Goal: Information Seeking & Learning: Learn about a topic

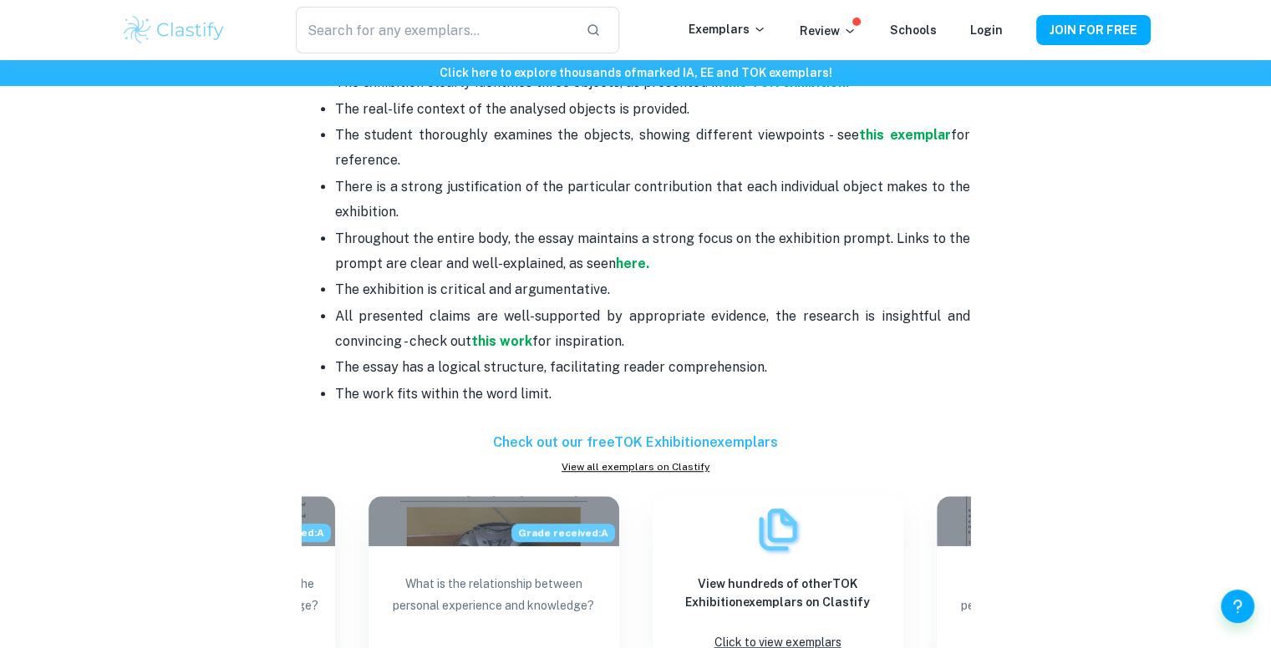
scroll to position [1003, 0]
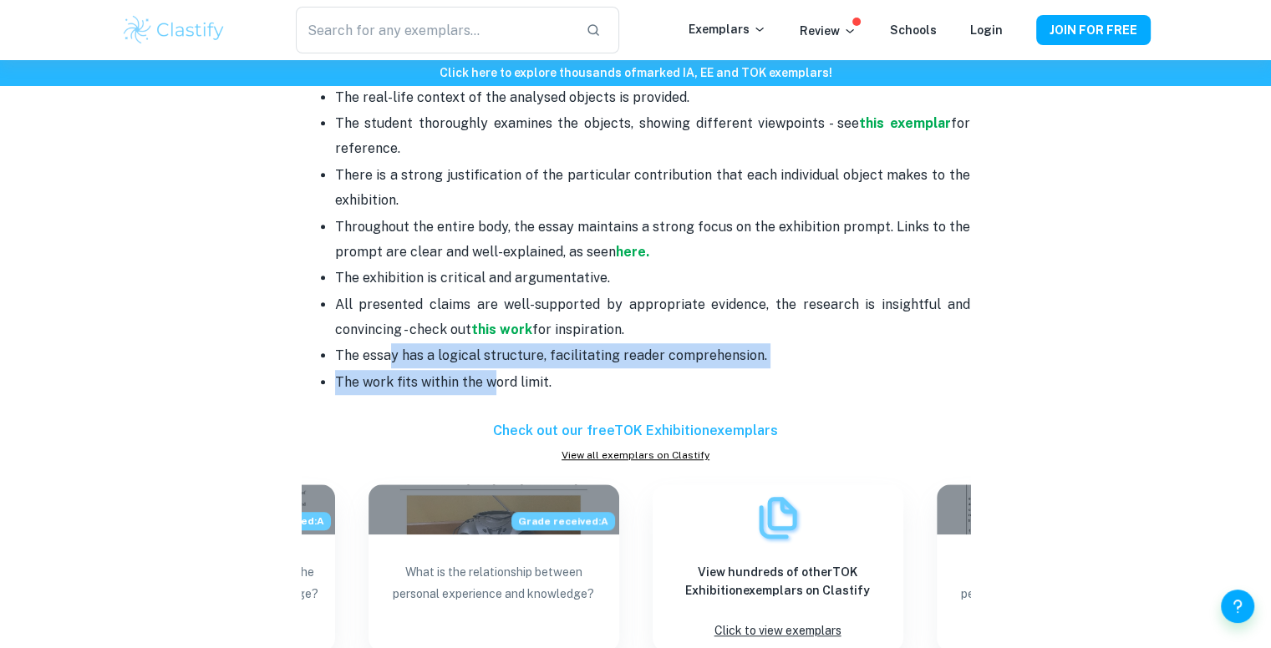
drag, startPoint x: 465, startPoint y: 377, endPoint x: 350, endPoint y: 352, distance: 118.0
click at [377, 355] on ul "The title must be chosen from the official list of TOK prompts. The exhibition …" at bounding box center [636, 226] width 668 height 389
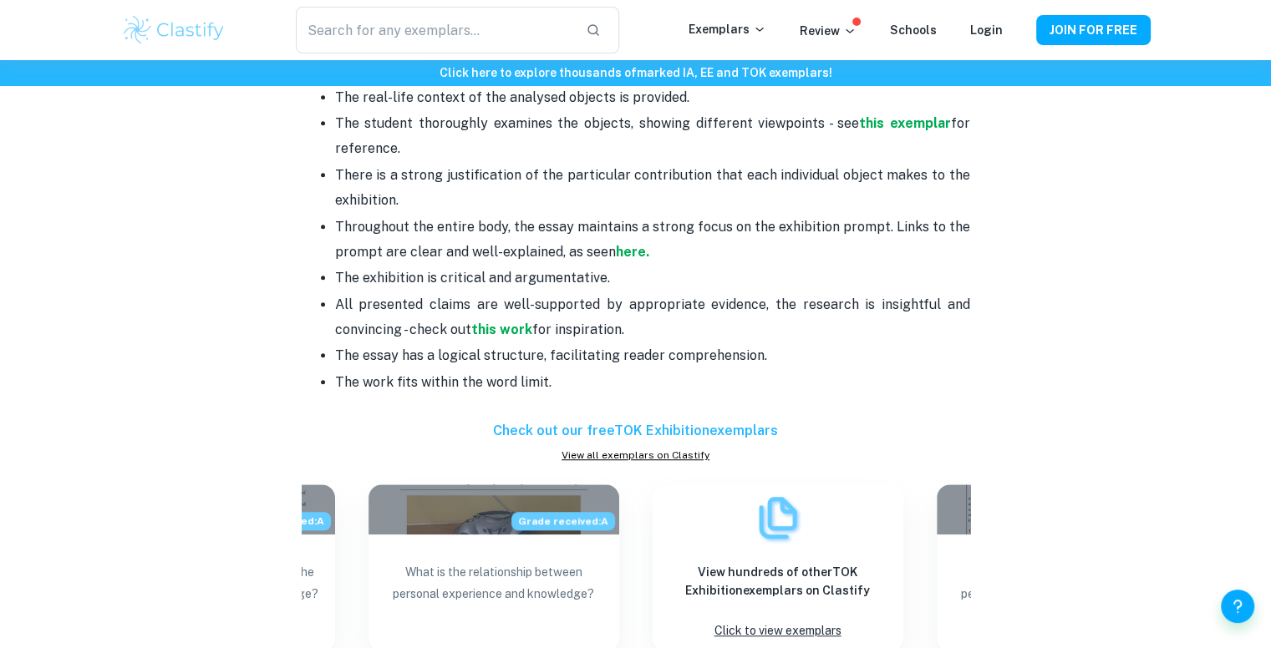
click at [521, 372] on p "The work fits within the word limit." at bounding box center [652, 382] width 635 height 25
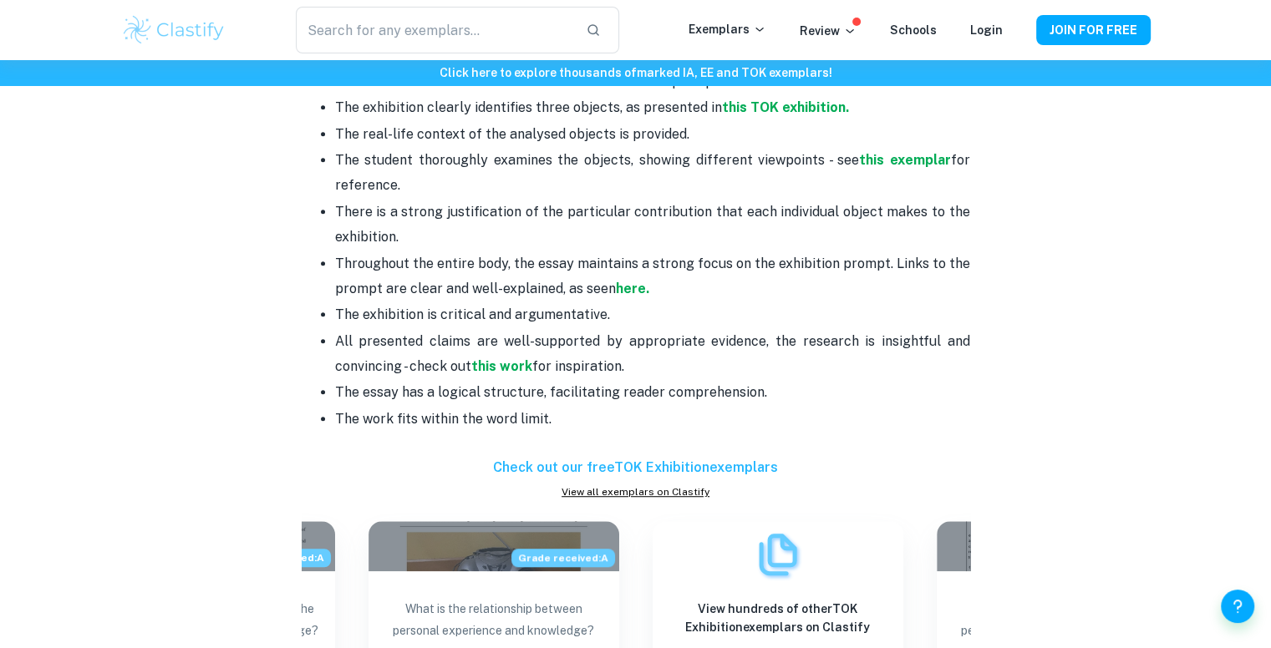
scroll to position [919, 0]
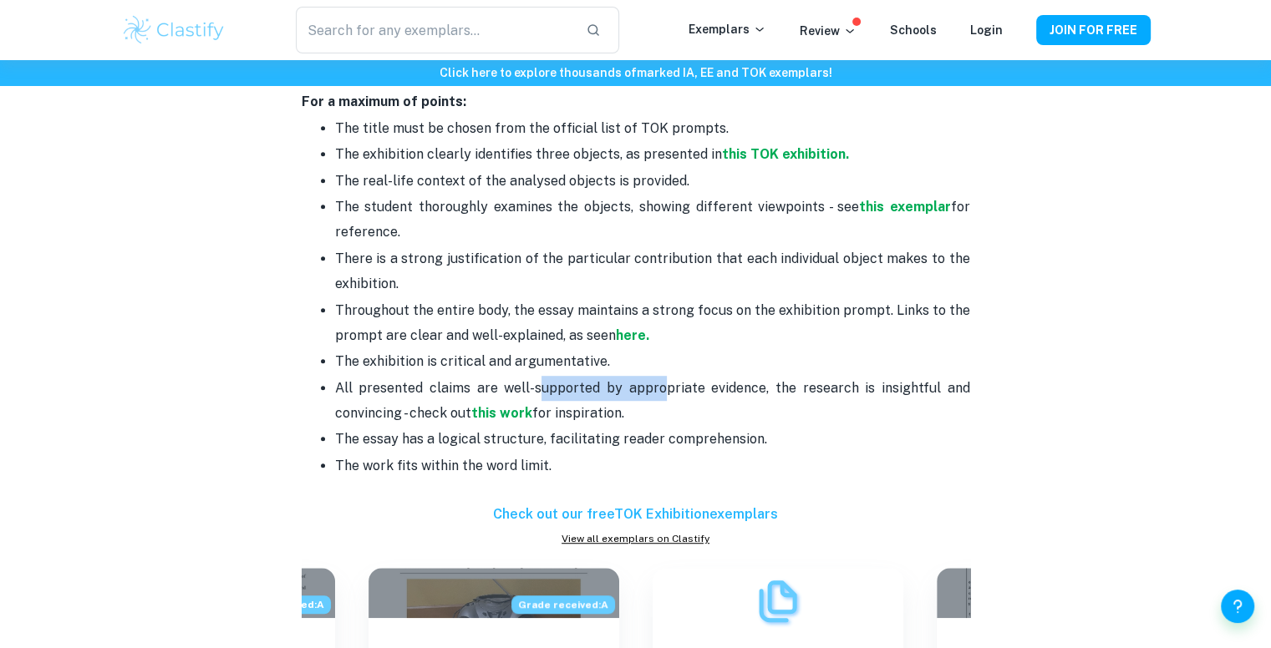
drag, startPoint x: 632, startPoint y: 388, endPoint x: 762, endPoint y: 397, distance: 129.8
click at [686, 393] on p "All presented claims are well-supported by appropriate evidence, the research i…" at bounding box center [652, 401] width 635 height 51
click at [762, 397] on p "All presented claims are well-supported by appropriate evidence, the research i…" at bounding box center [652, 401] width 635 height 51
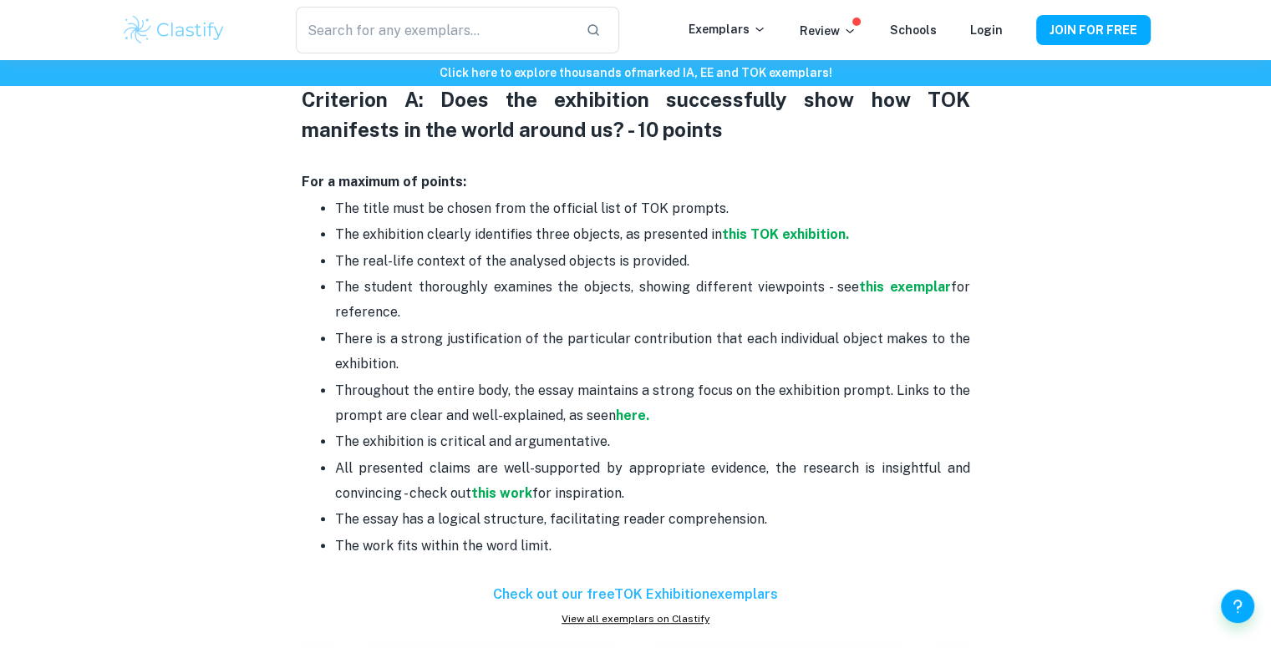
scroll to position [835, 0]
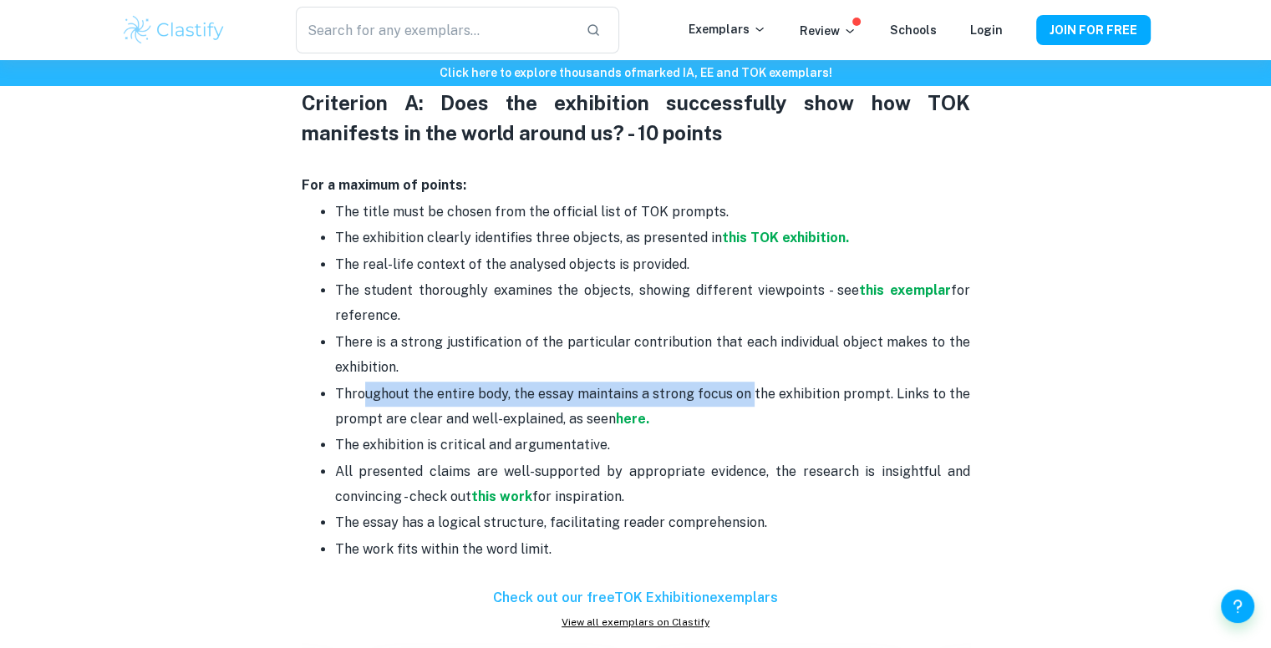
drag, startPoint x: 359, startPoint y: 392, endPoint x: 766, endPoint y: 387, distance: 406.9
click at [759, 388] on p "Throughout the entire body, the essay maintains a strong focus on the exhibitio…" at bounding box center [652, 407] width 635 height 51
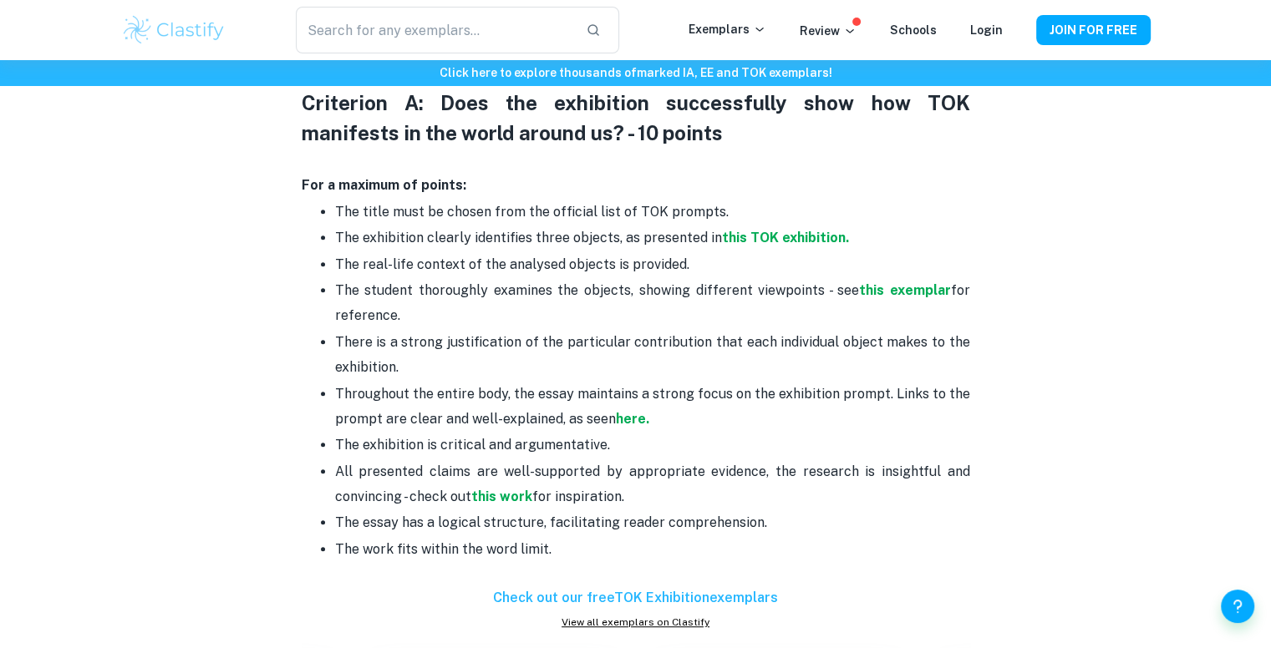
click at [768, 387] on p "Throughout the entire body, the essay maintains a strong focus on the exhibitio…" at bounding box center [652, 407] width 635 height 51
drag, startPoint x: 407, startPoint y: 365, endPoint x: 465, endPoint y: 336, distance: 64.6
click at [450, 335] on p "There is a strong justification of the particular contribution that each indivi…" at bounding box center [652, 355] width 635 height 51
click at [487, 338] on p "There is a strong justification of the particular contribution that each indivi…" at bounding box center [652, 355] width 635 height 51
drag, startPoint x: 701, startPoint y: 343, endPoint x: 862, endPoint y: 348, distance: 161.4
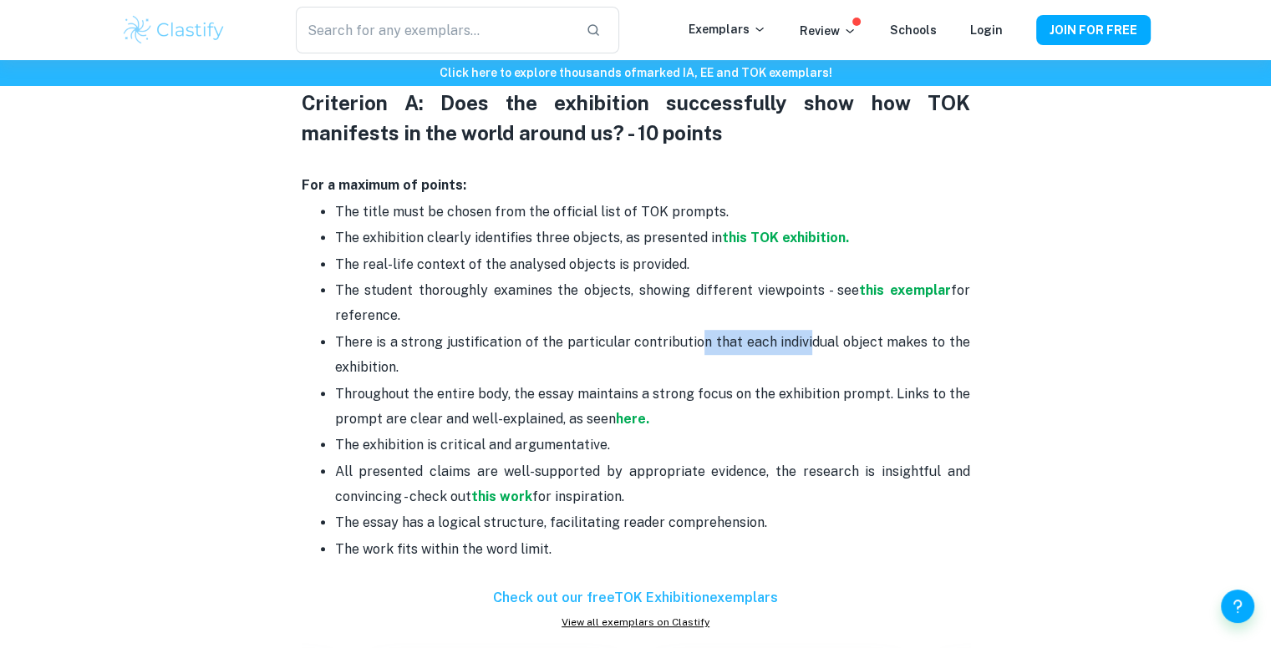
click at [839, 347] on p "There is a strong justification of the particular contribution that each indivi…" at bounding box center [652, 355] width 635 height 51
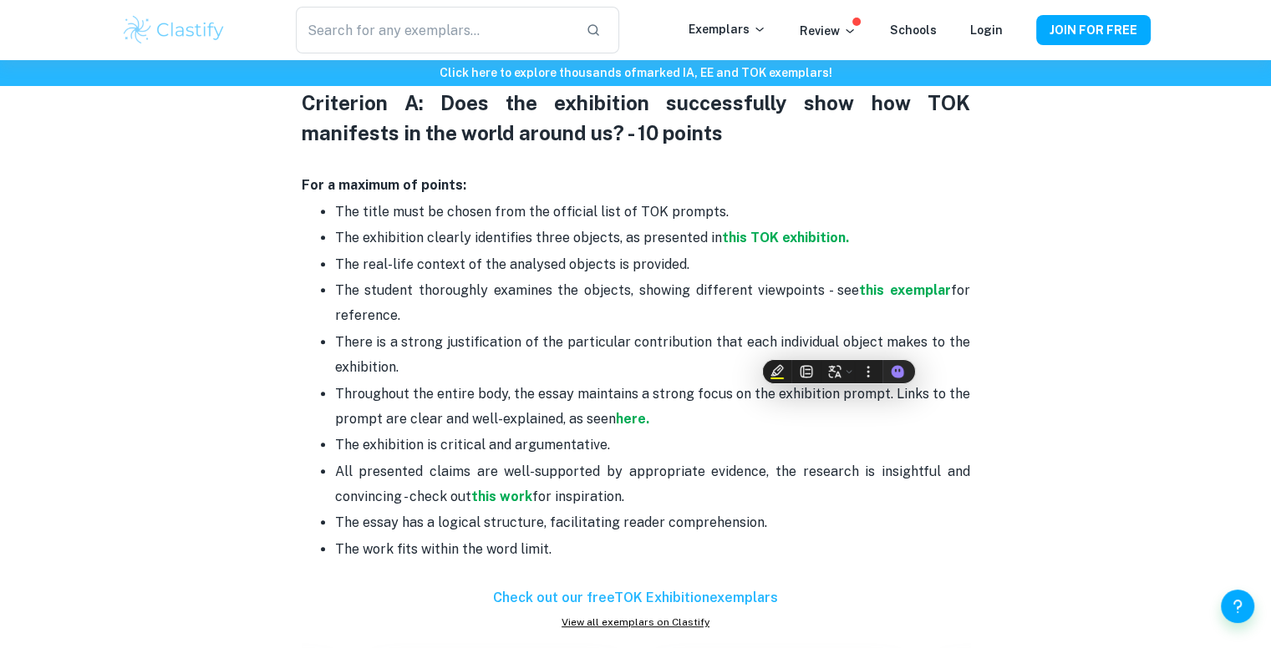
click at [922, 353] on p "There is a strong justification of the particular contribution that each indivi…" at bounding box center [652, 355] width 635 height 51
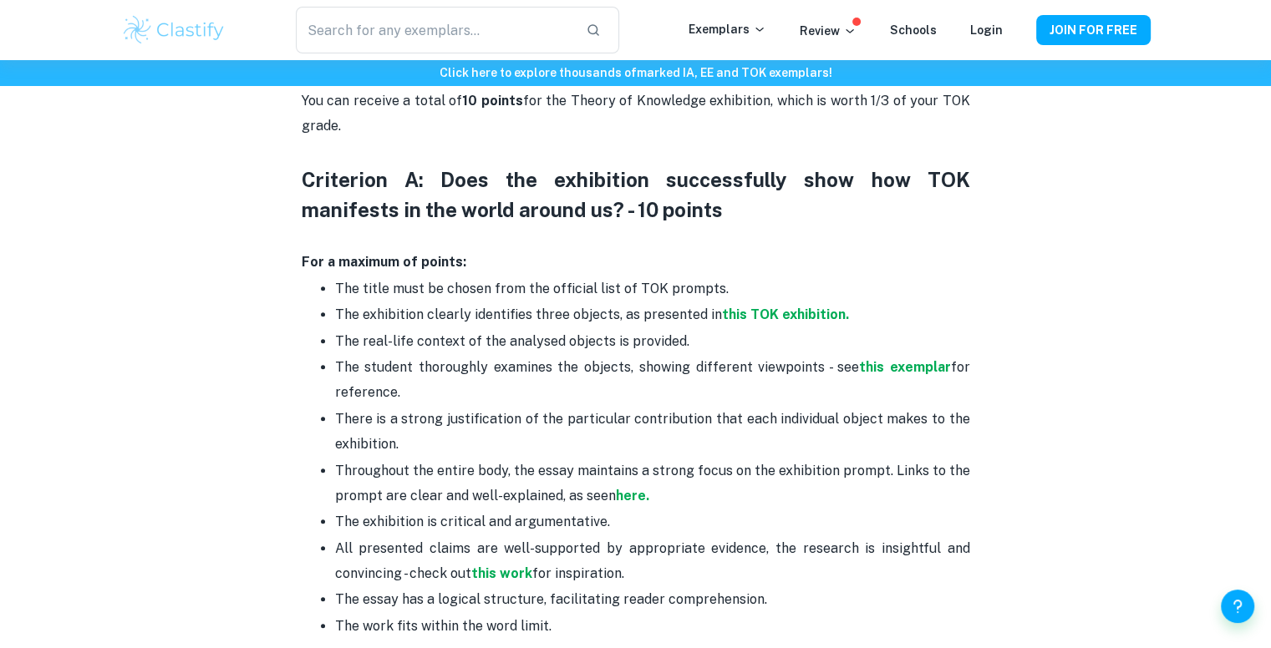
scroll to position [752, 0]
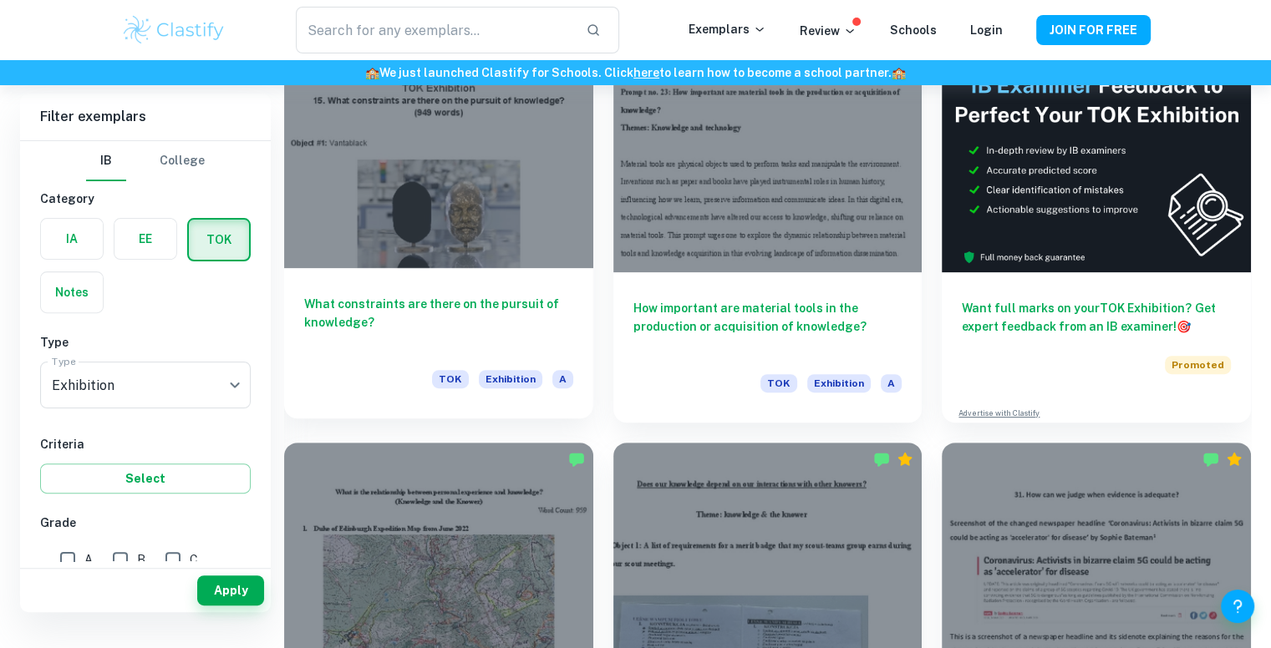
scroll to position [336, 0]
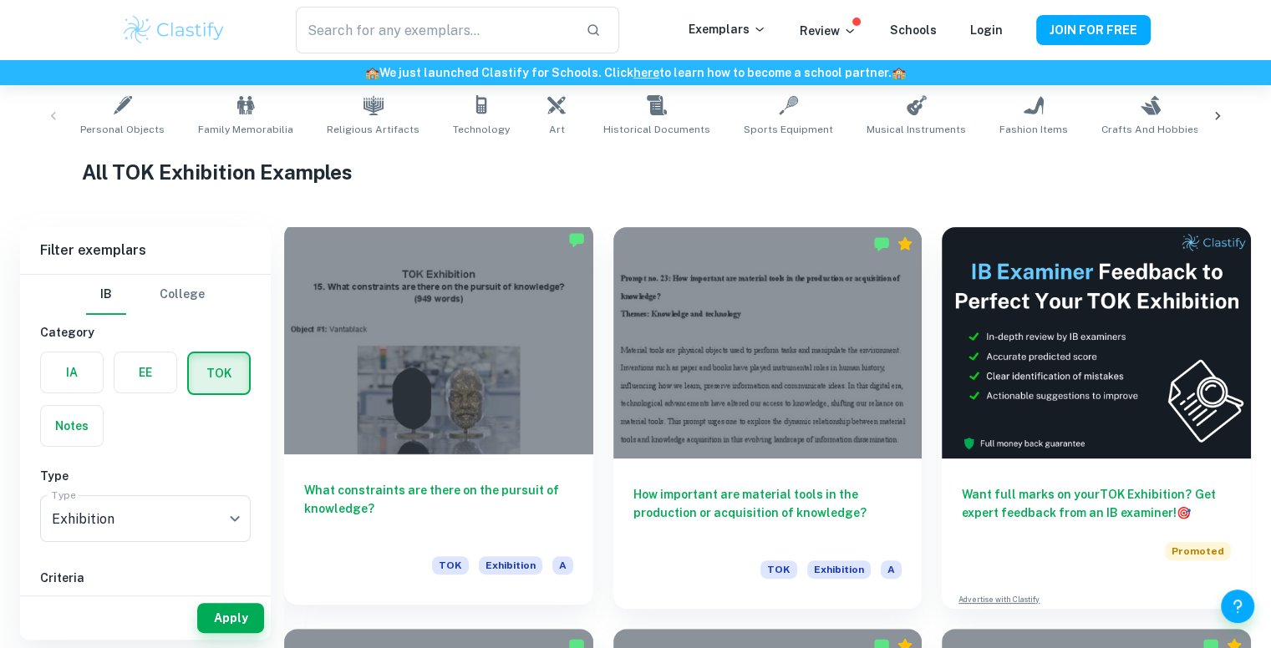
click at [426, 328] on div at bounding box center [438, 338] width 309 height 231
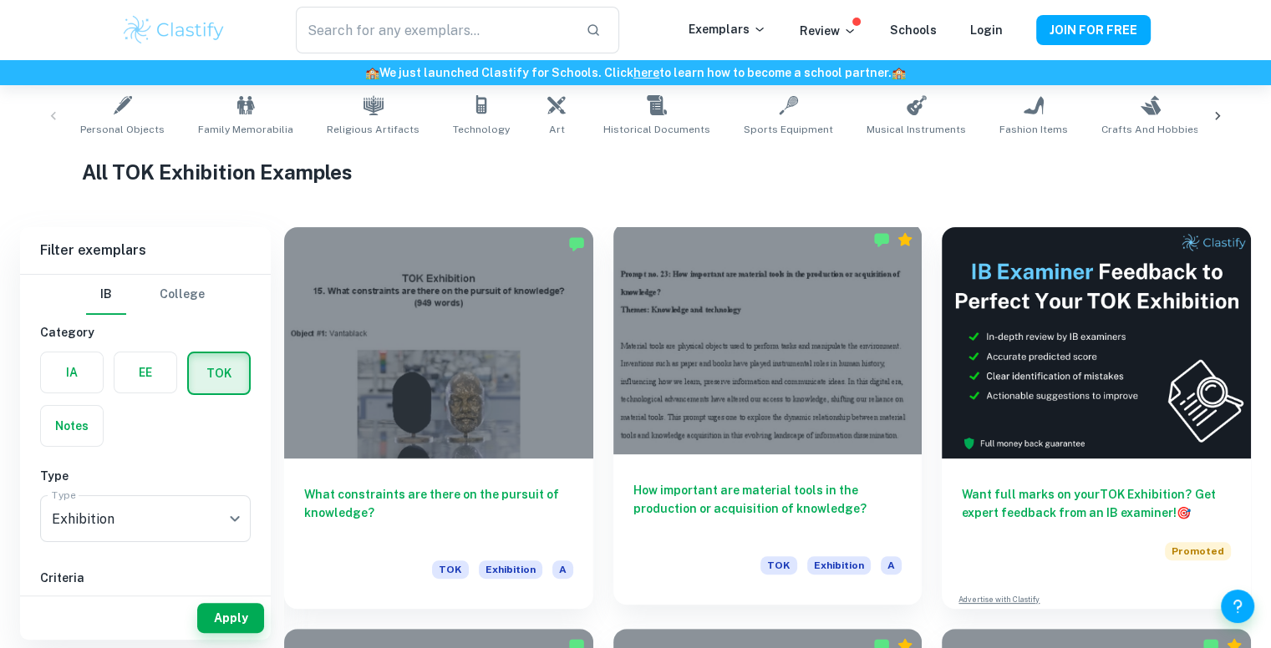
click at [766, 338] on div at bounding box center [767, 338] width 309 height 231
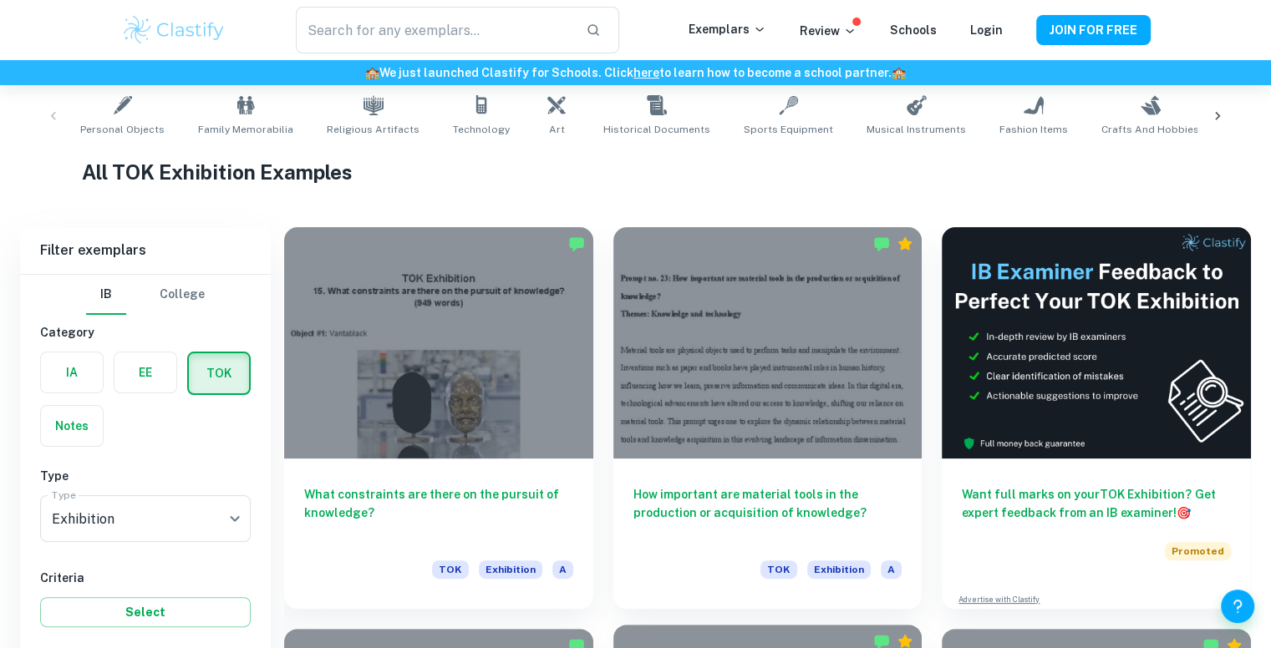
scroll to position [670, 0]
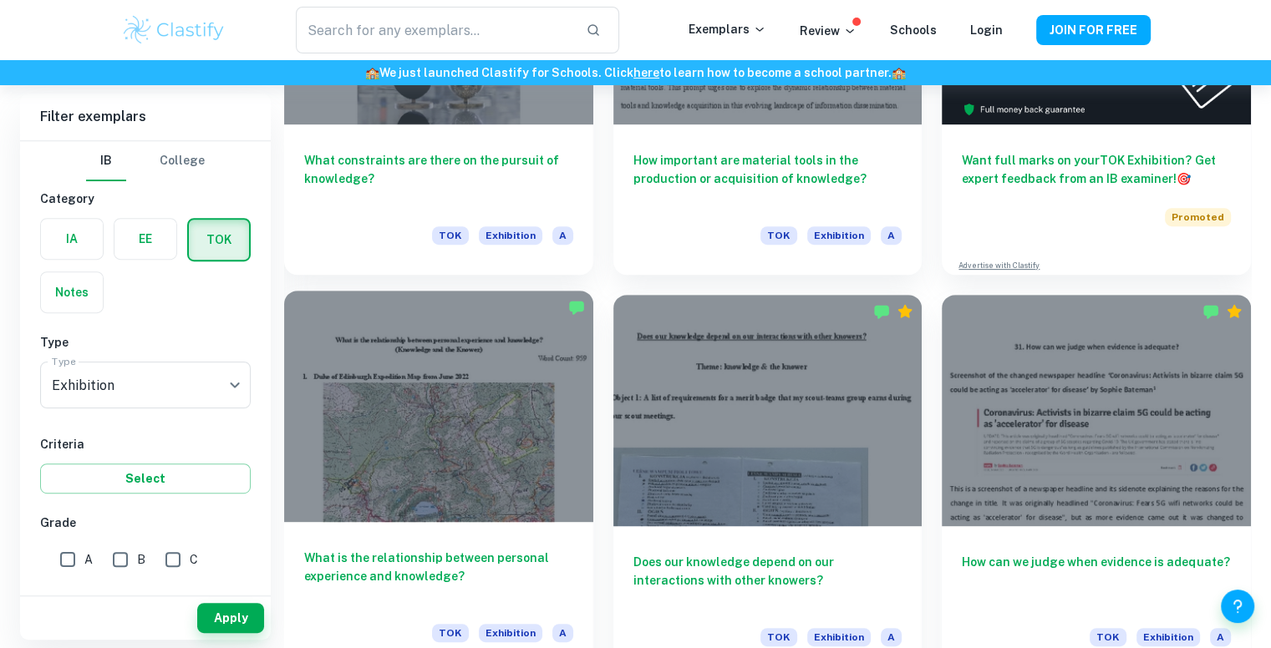
click at [468, 414] on div at bounding box center [438, 406] width 309 height 231
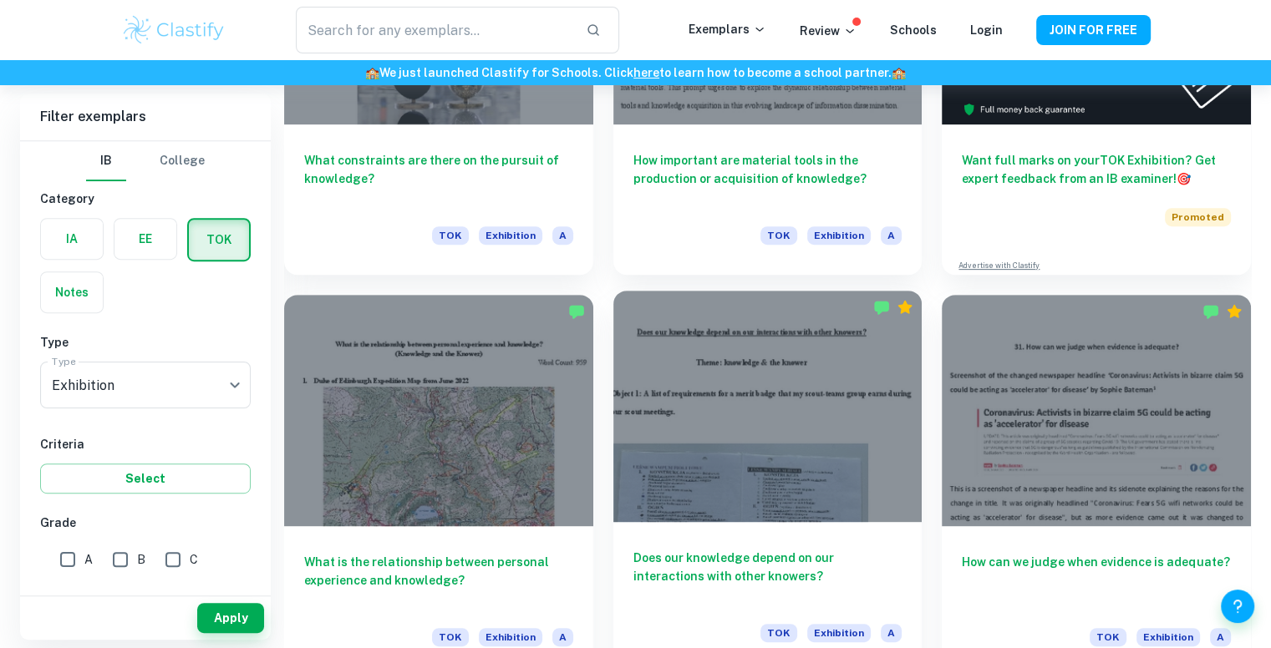
click at [791, 424] on div at bounding box center [767, 406] width 309 height 231
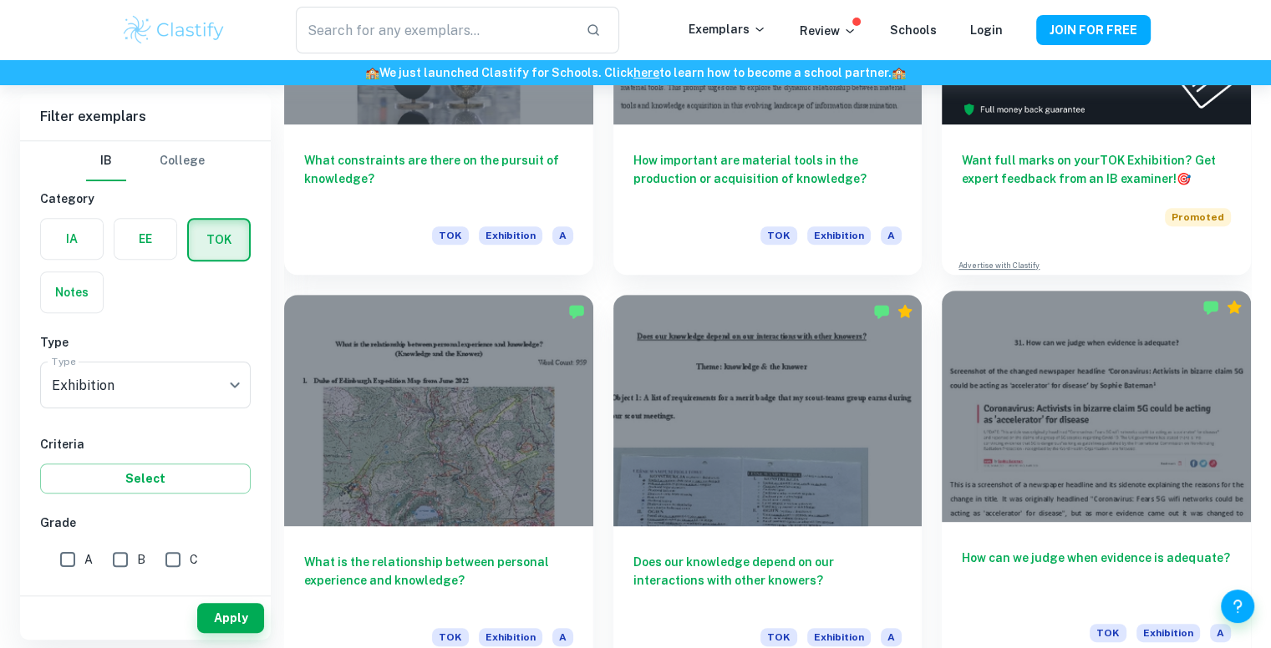
click at [1088, 439] on div at bounding box center [1096, 406] width 309 height 231
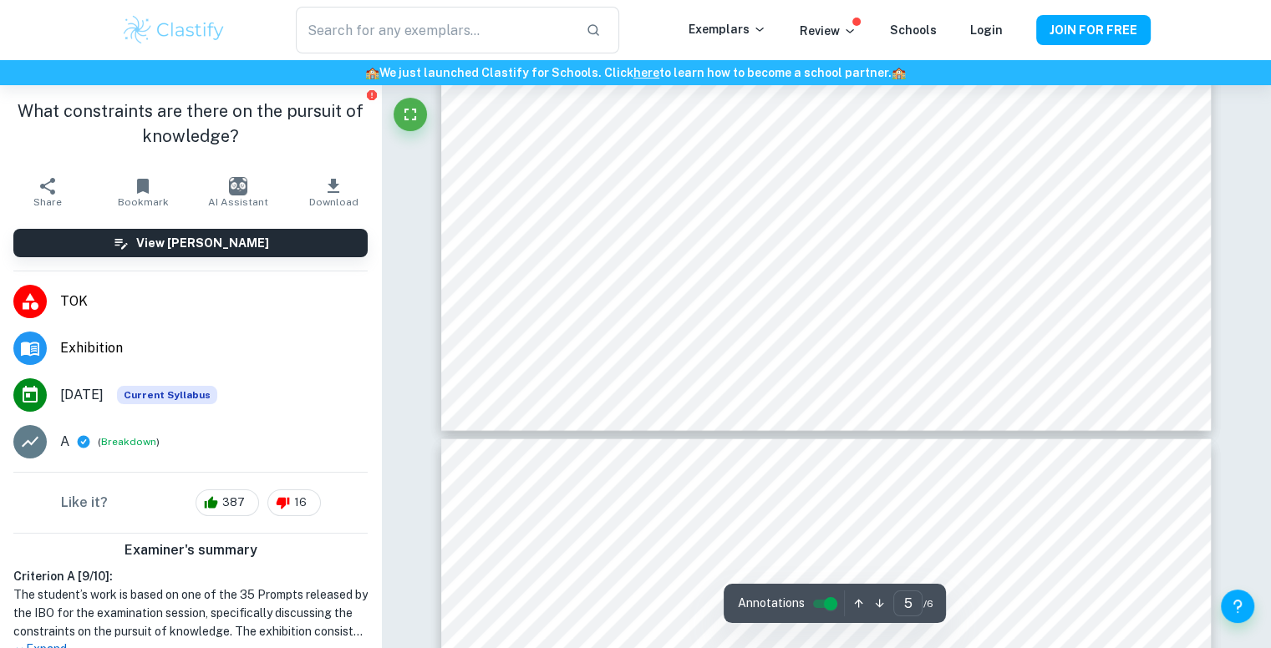
scroll to position [4344, 0]
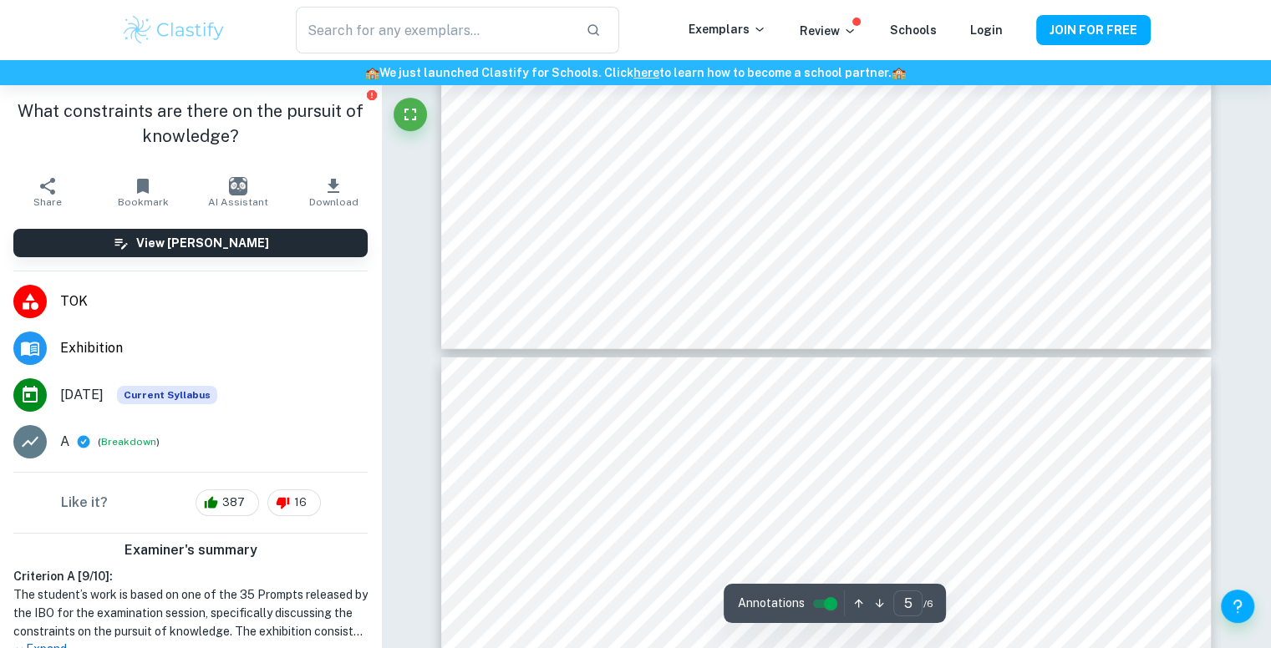
type input "6"
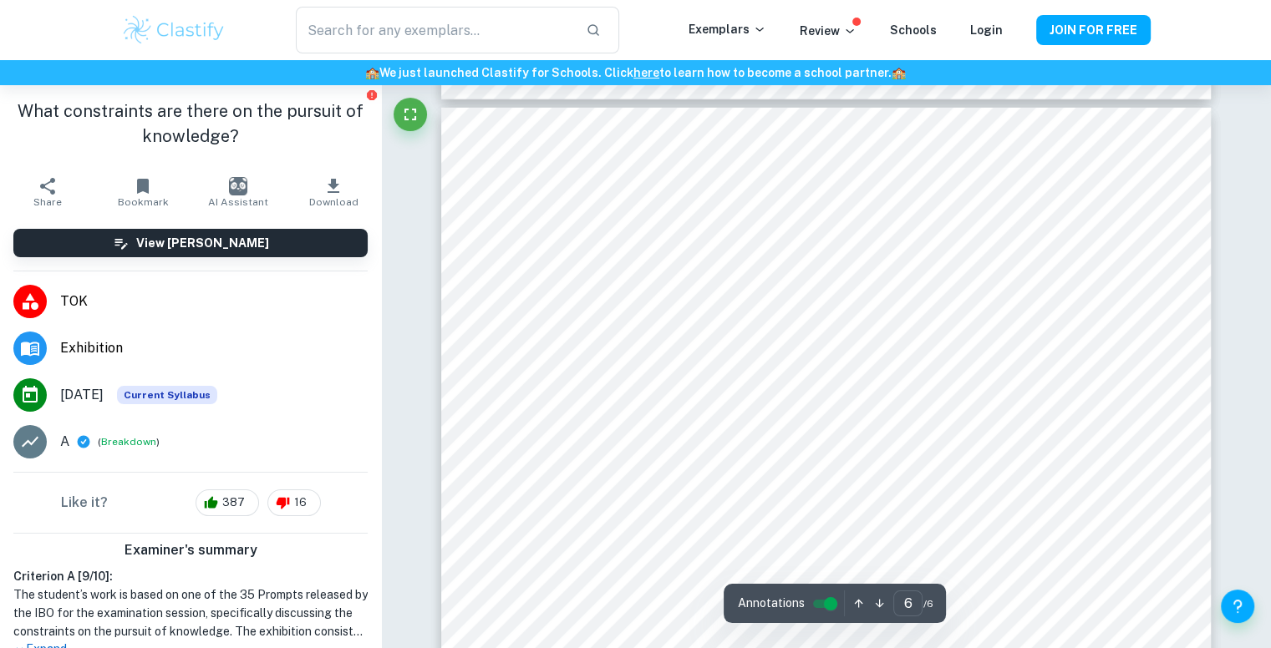
scroll to position [5263, 0]
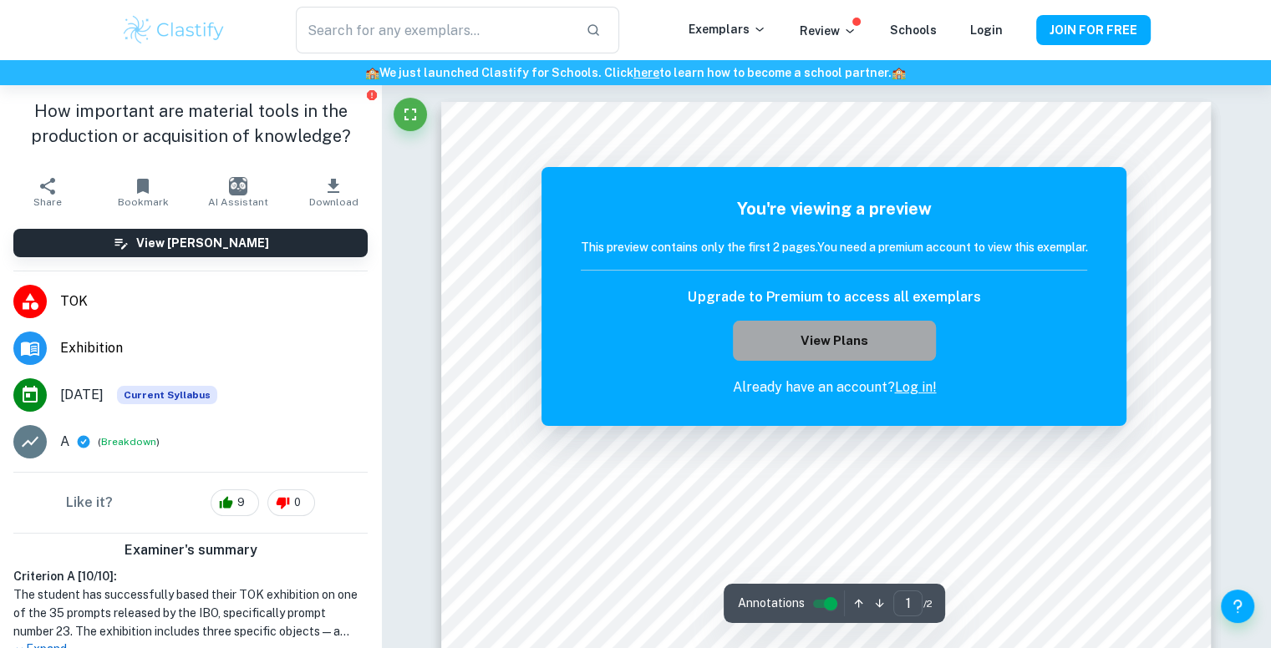
click at [901, 342] on button "View Plans" at bounding box center [834, 341] width 202 height 40
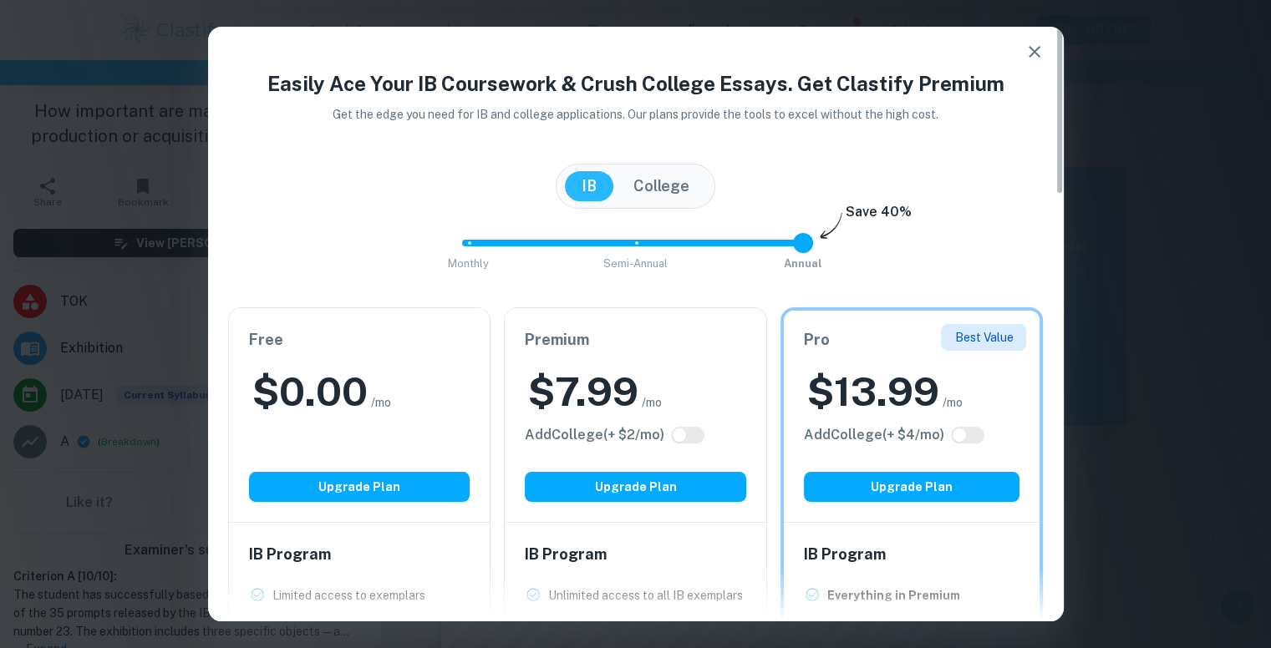
click at [1024, 48] on icon "button" at bounding box center [1034, 52] width 20 height 20
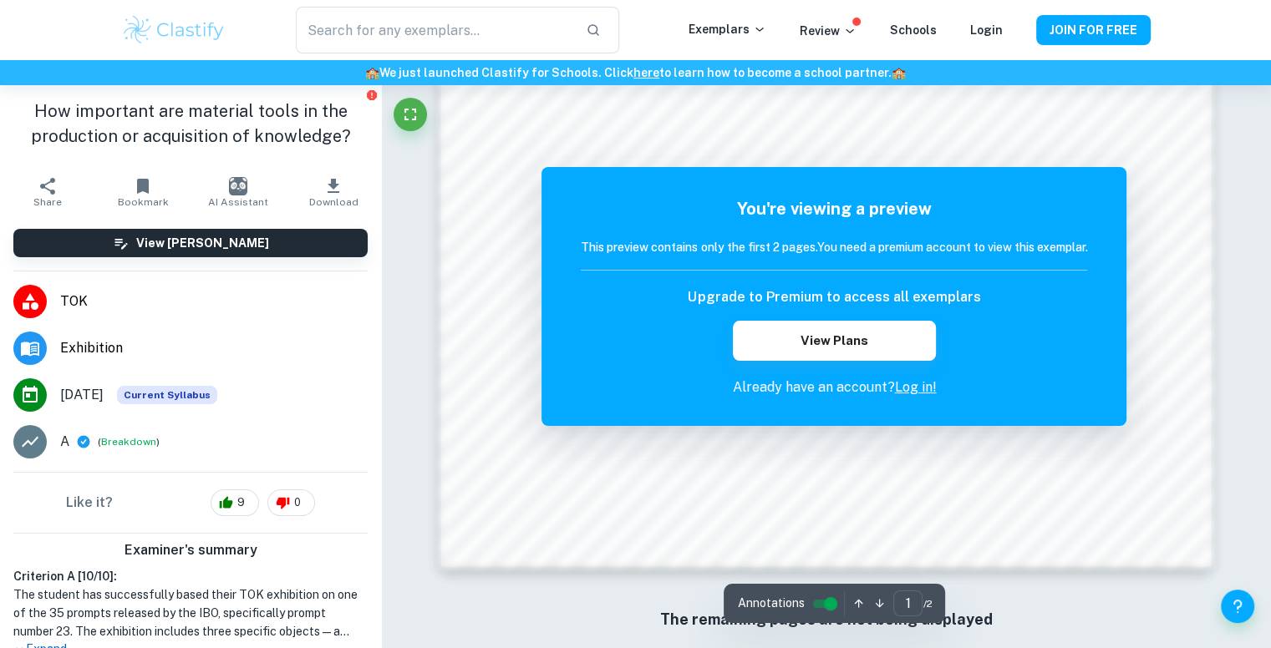
scroll to position [1751, 0]
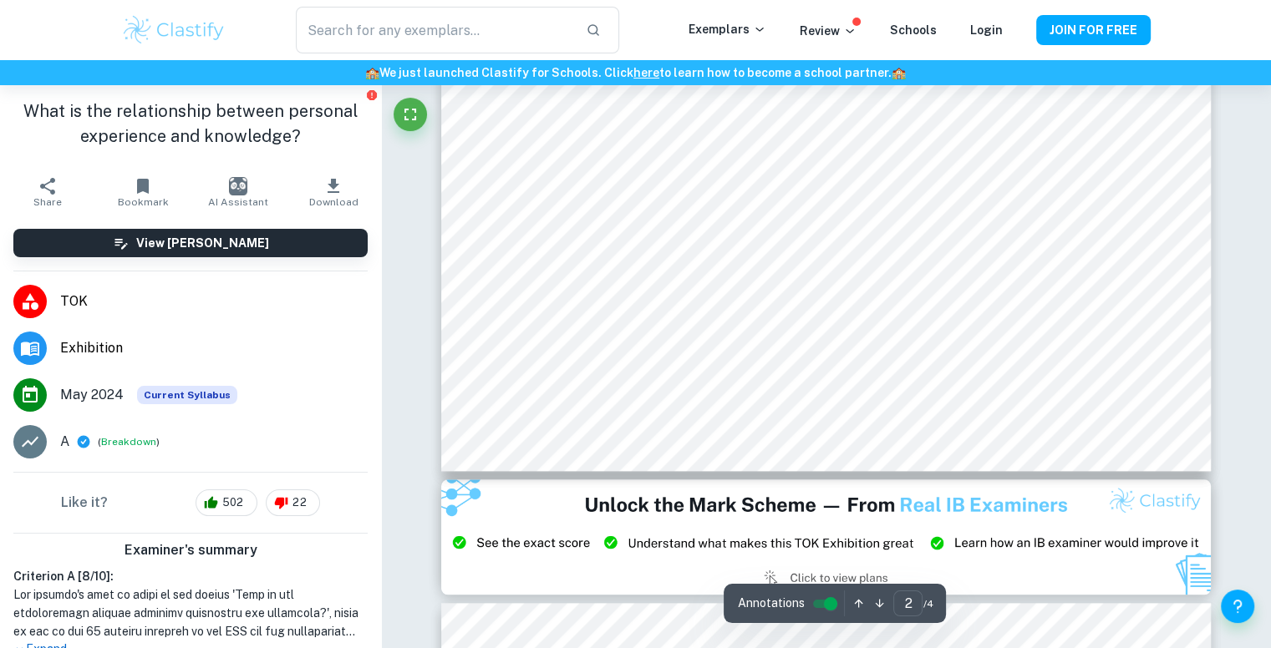
scroll to position [1671, 0]
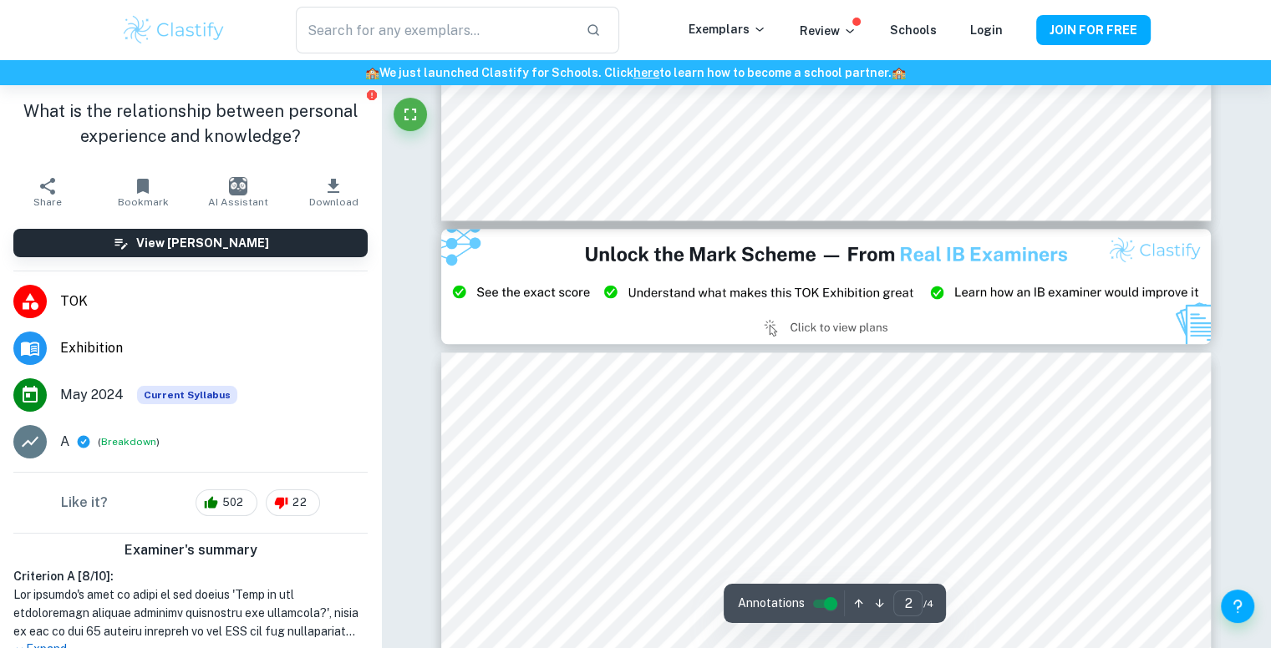
type input "3"
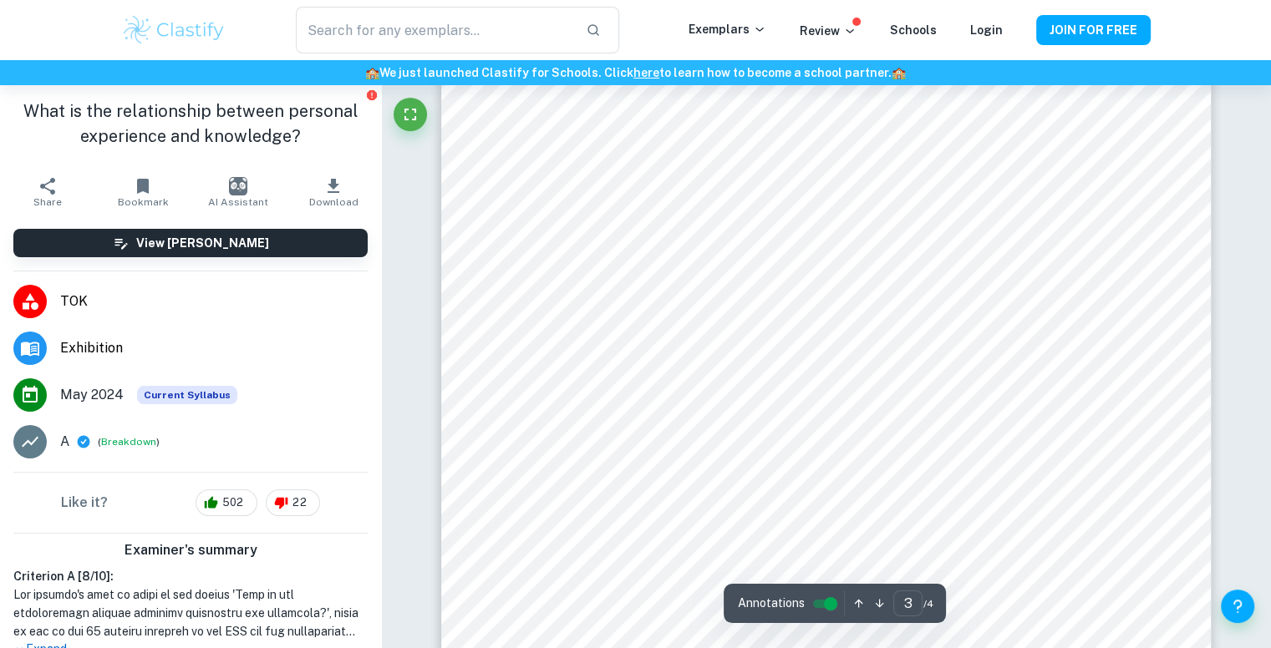
scroll to position [2757, 0]
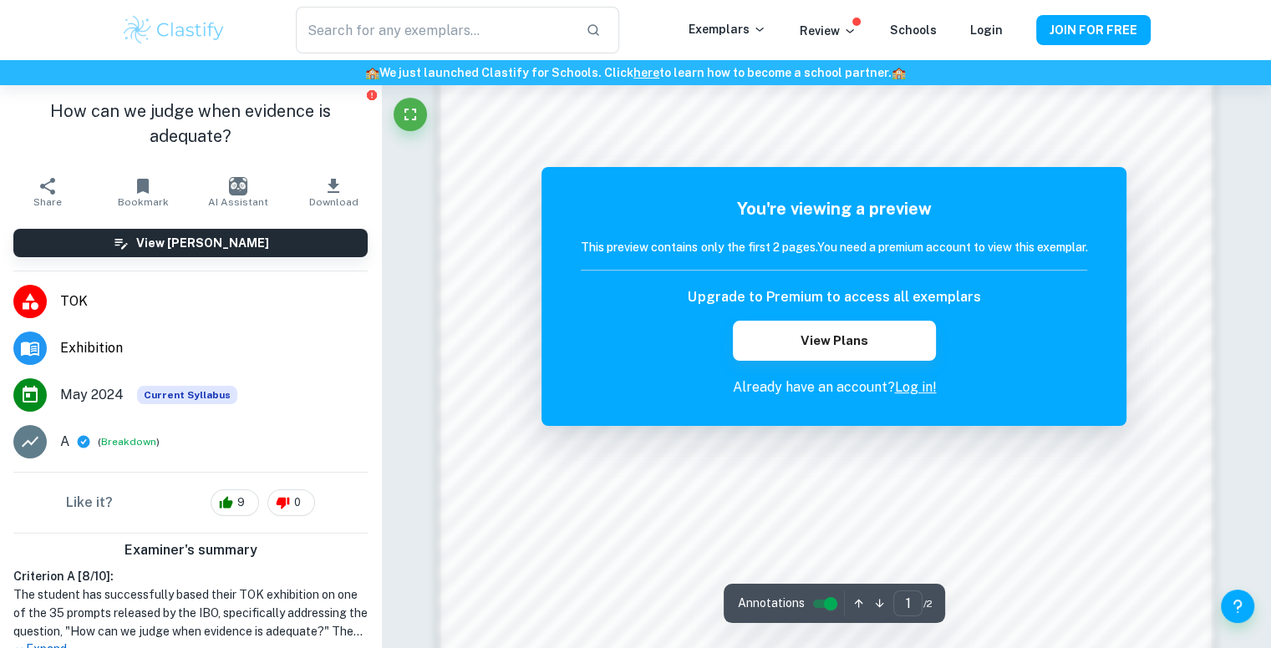
scroll to position [1754, 0]
